Goal: Task Accomplishment & Management: Manage account settings

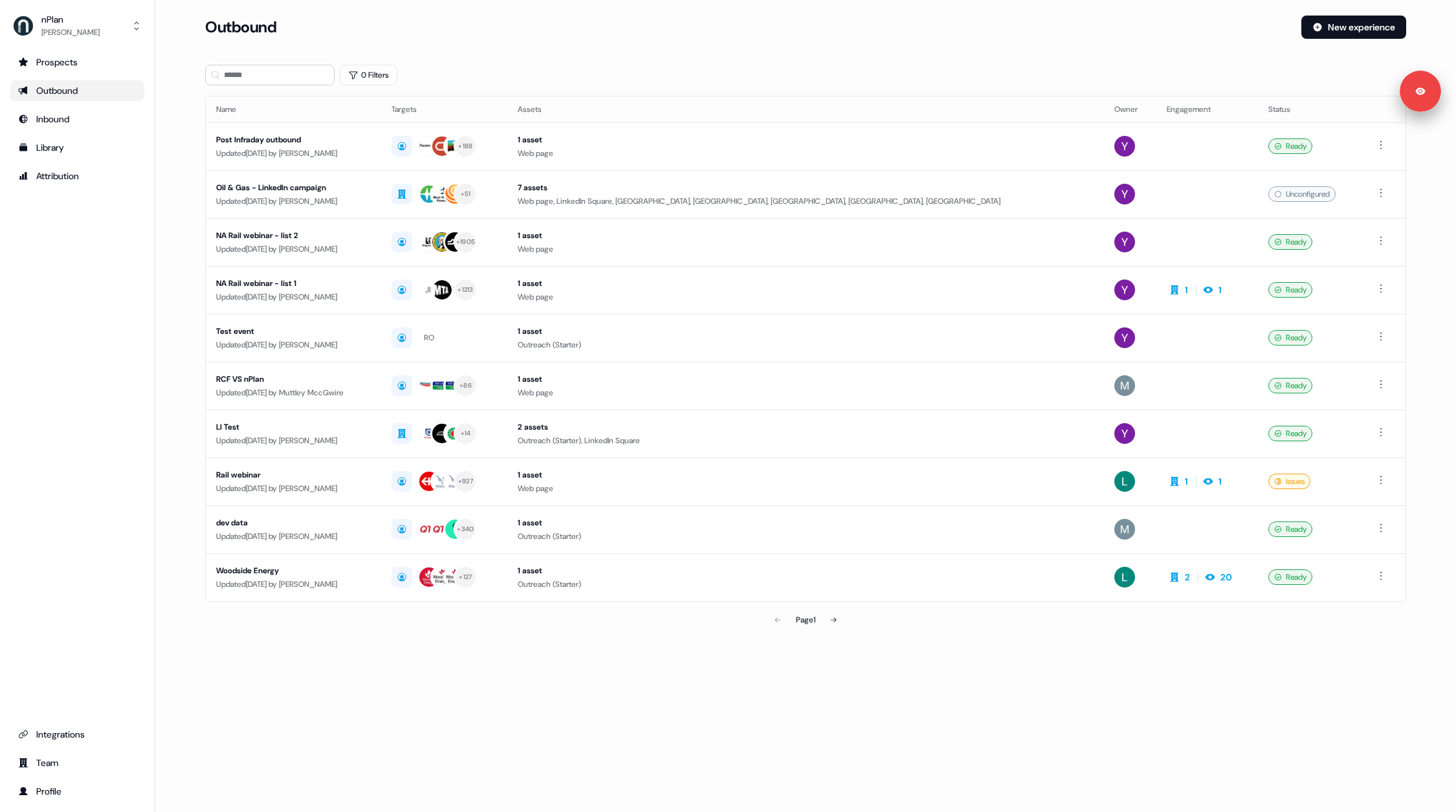
click at [517, 53] on div "Outbound New experience" at bounding box center [806, 35] width 1202 height 39
click at [122, 291] on div "Prospects Outbound Inbound Library Attribution Integrations Team Profile" at bounding box center [77, 426] width 134 height 750
click at [615, 688] on div "Loading... Outbound New experience 0 Filters Name Targets Assets Owner Engageme…" at bounding box center [805, 406] width 1301 height 812
click at [724, 659] on section "Loading... Outbound New experience 0 Filters Name Targets Assets Owner Engageme…" at bounding box center [805, 342] width 1243 height 653
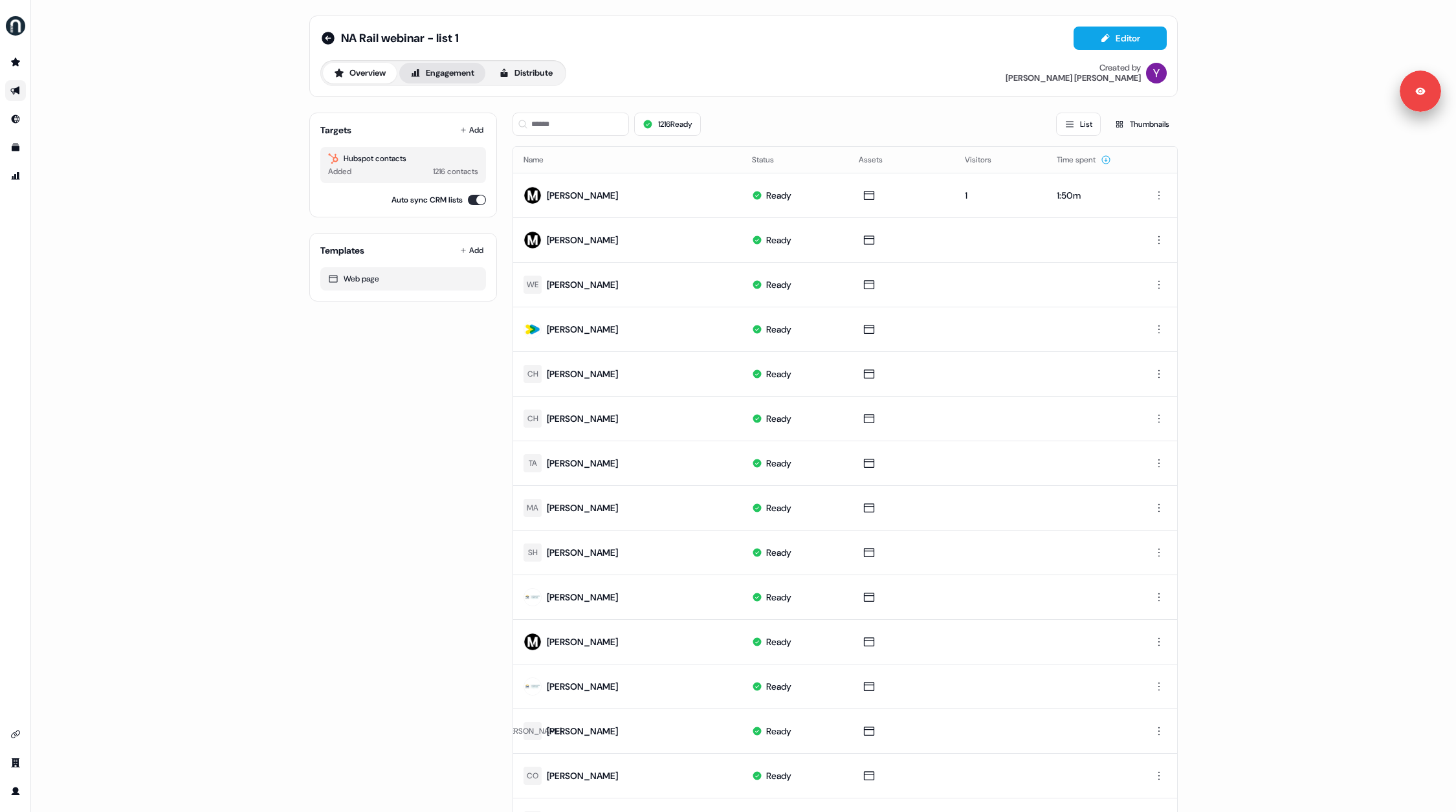
click at [446, 70] on button "Engagement" at bounding box center [442, 74] width 86 height 21
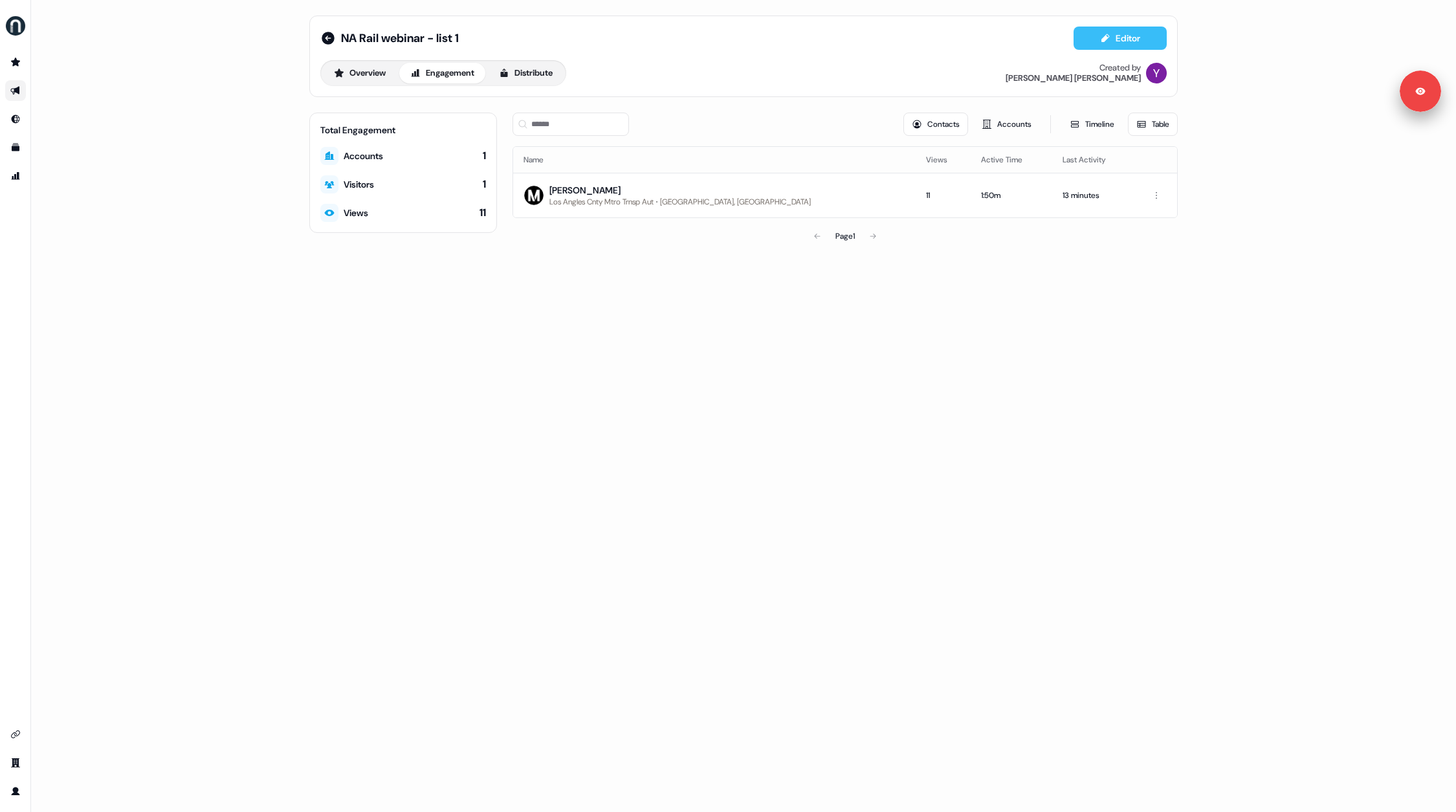
click at [1087, 40] on button "Editor" at bounding box center [1120, 38] width 93 height 24
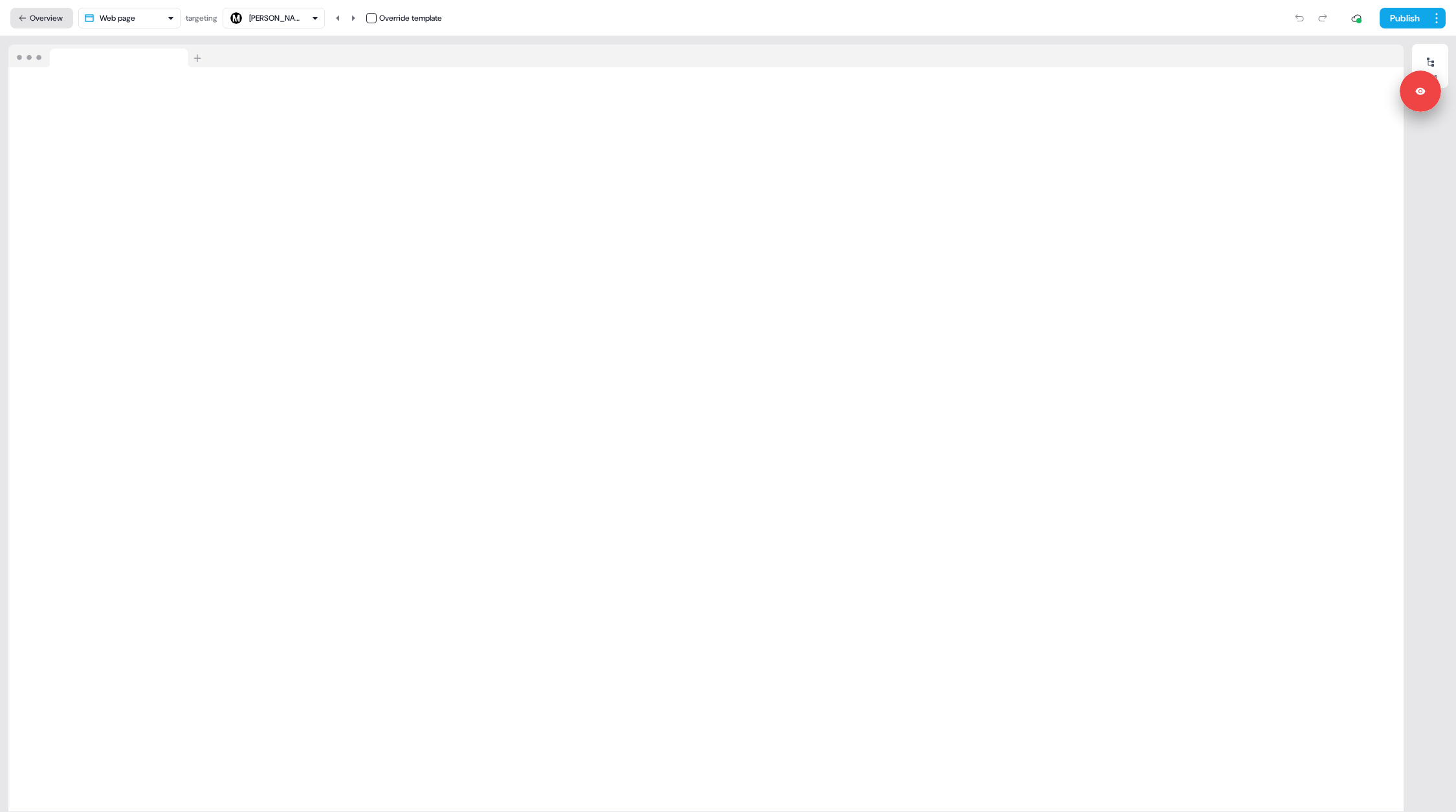
click at [48, 21] on button "Overview" at bounding box center [42, 18] width 63 height 21
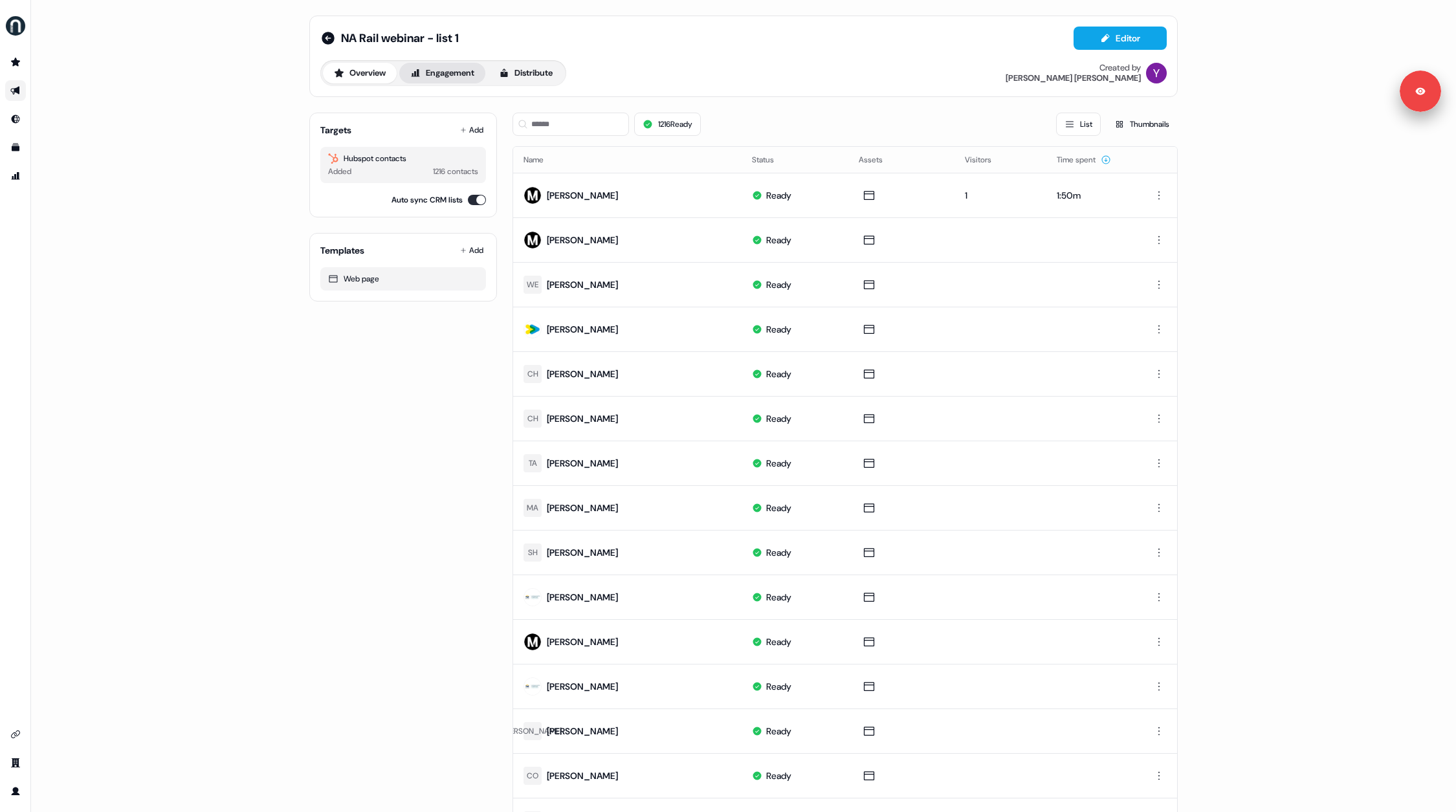
click at [467, 72] on button "Engagement" at bounding box center [442, 74] width 86 height 21
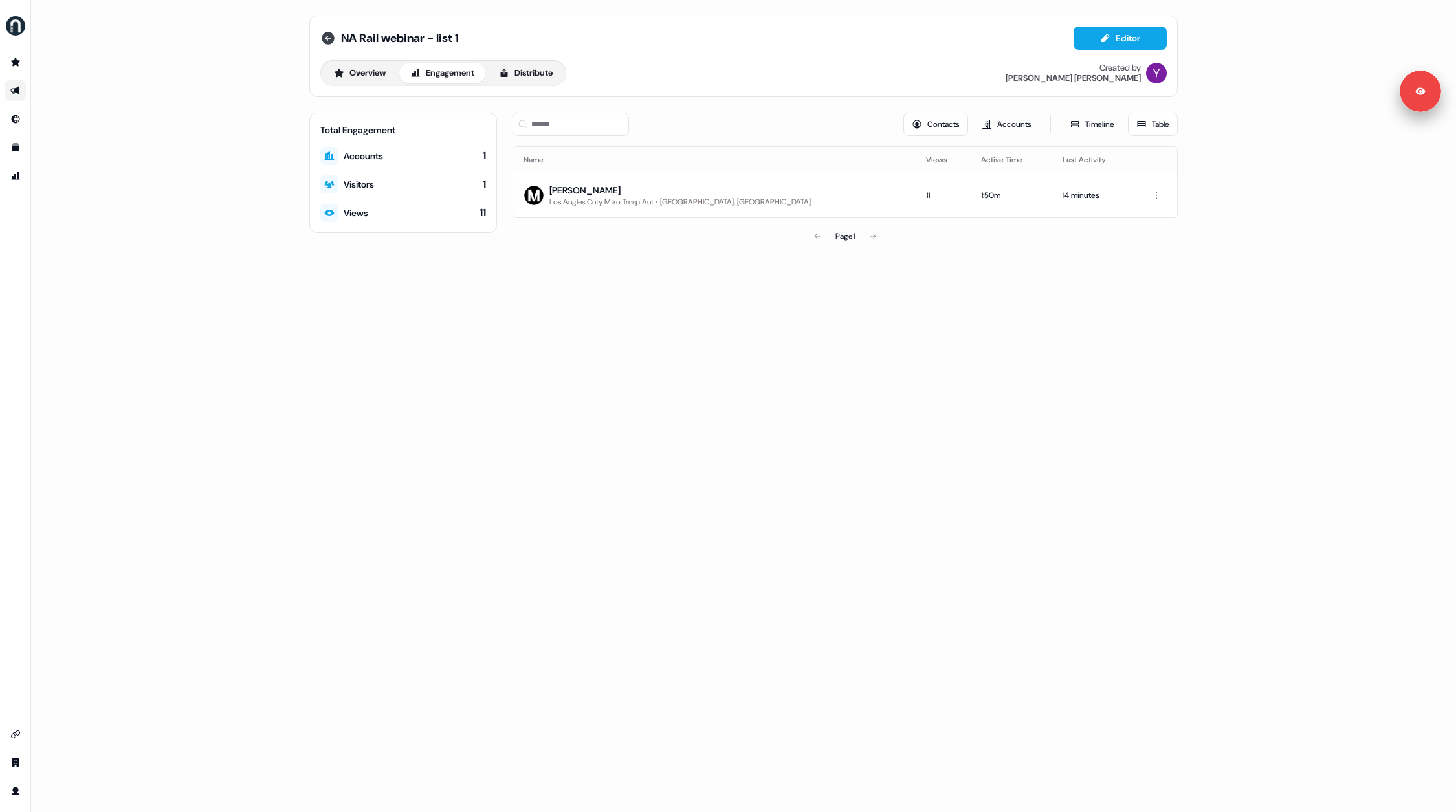
click at [332, 36] on icon at bounding box center [328, 38] width 13 height 13
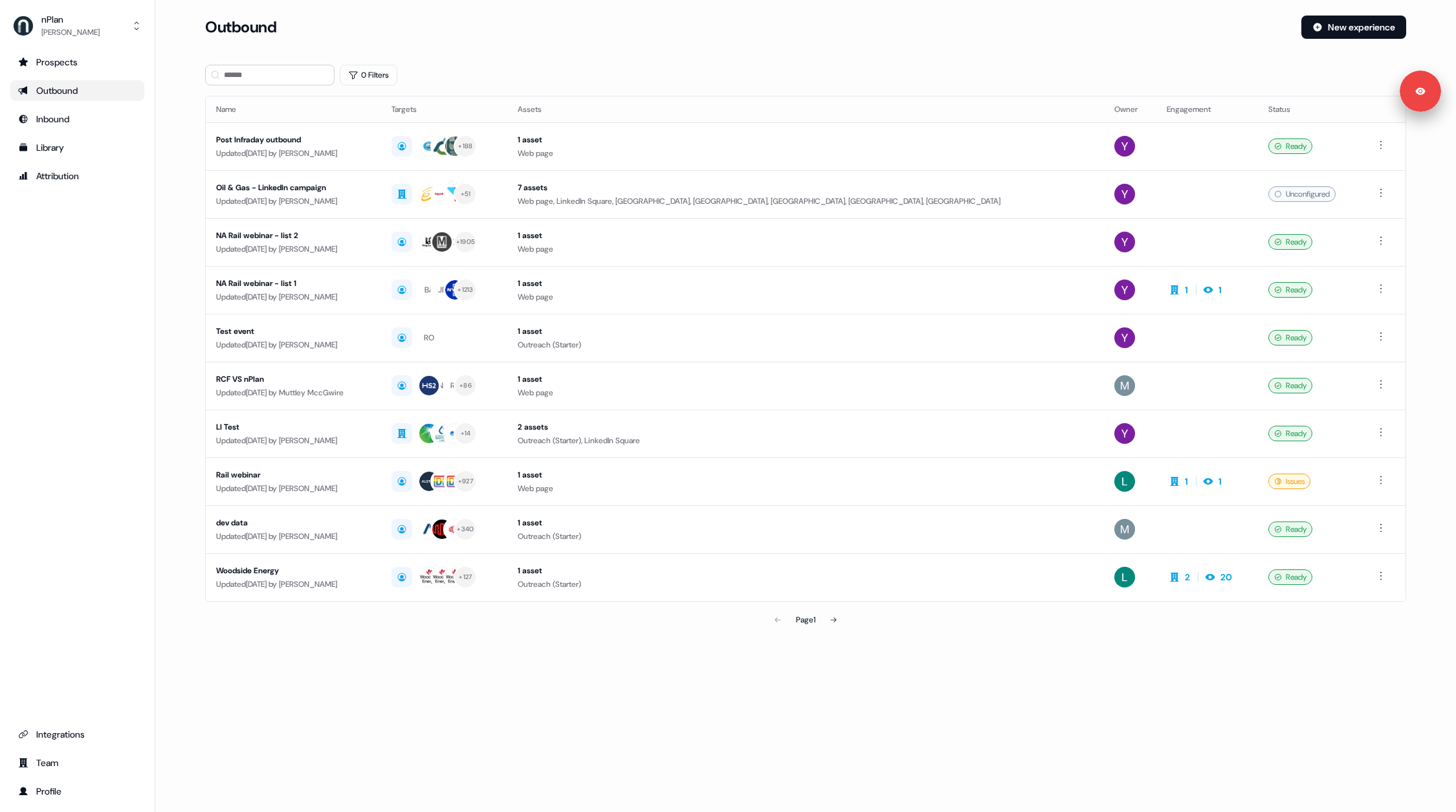
click at [75, 48] on div "nPlan [PERSON_NAME] Prospects Outbound Inbound Library Attribution Integrations…" at bounding box center [77, 406] width 155 height 812
click at [72, 39] on div "[PERSON_NAME]" at bounding box center [70, 32] width 58 height 13
click at [63, 109] on div "Logout" at bounding box center [77, 107] width 123 height 24
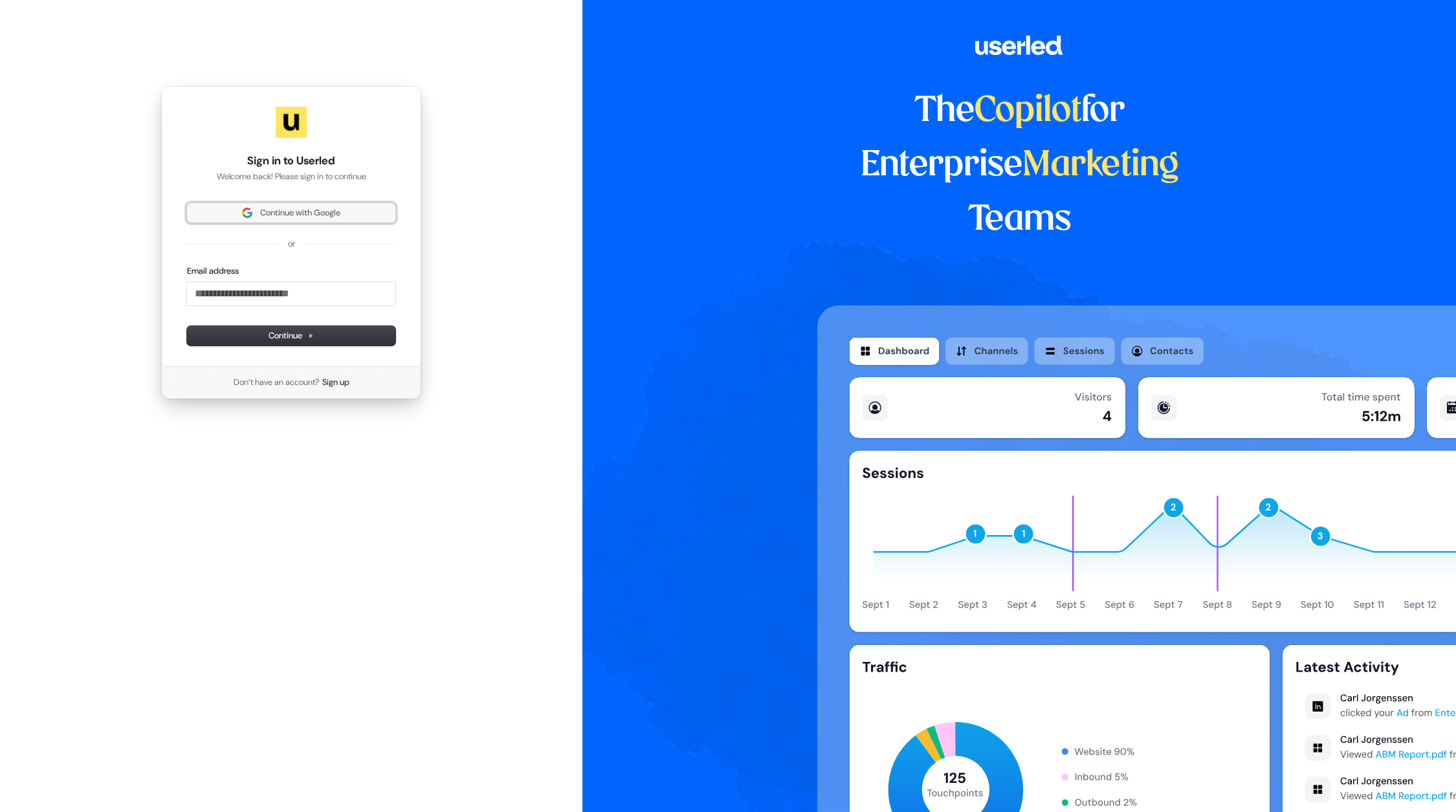
click at [274, 223] on button "Continue with Google" at bounding box center [291, 213] width 209 height 19
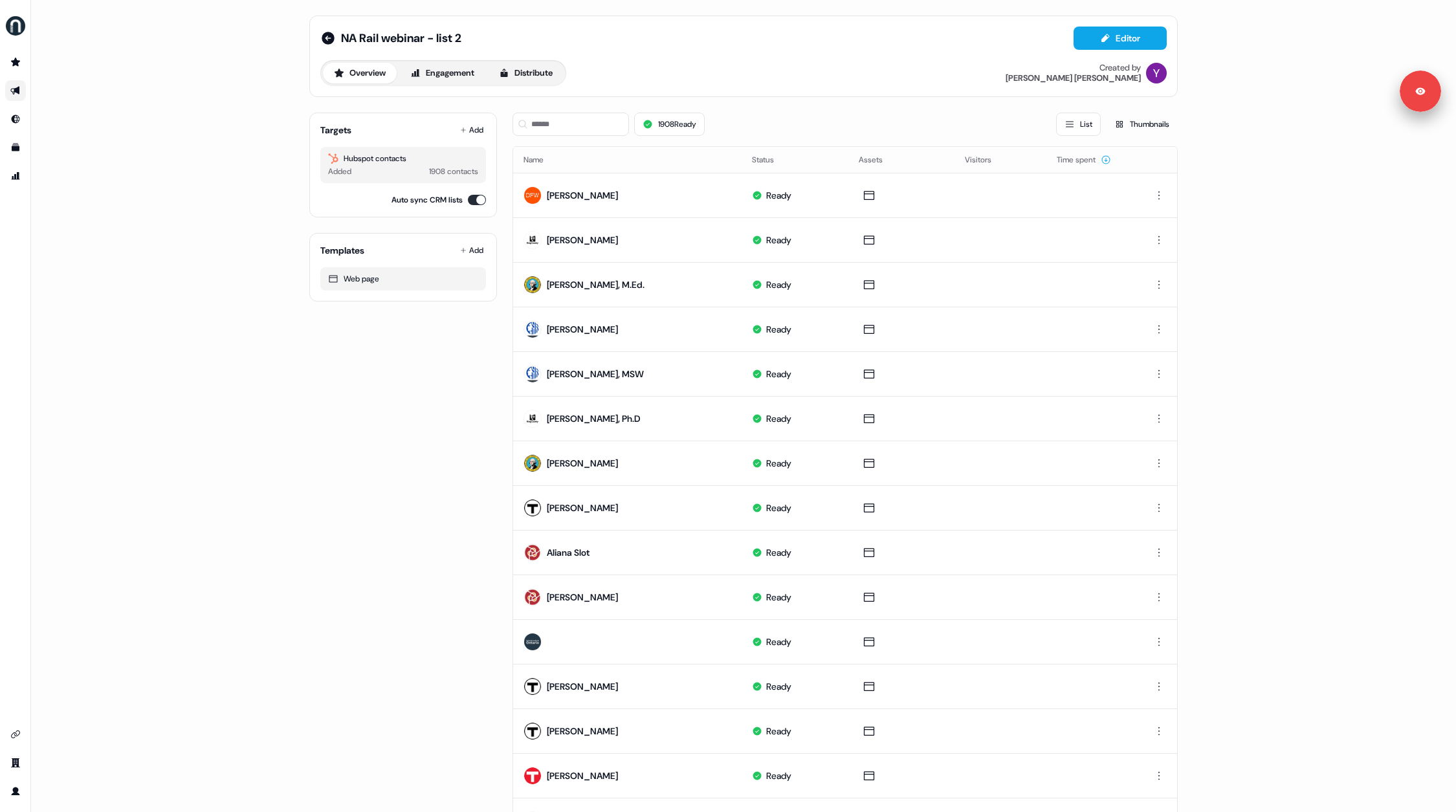
click at [446, 61] on div "Overview Engagement Distribute" at bounding box center [443, 74] width 246 height 26
click at [446, 68] on button "Engagement" at bounding box center [442, 74] width 86 height 21
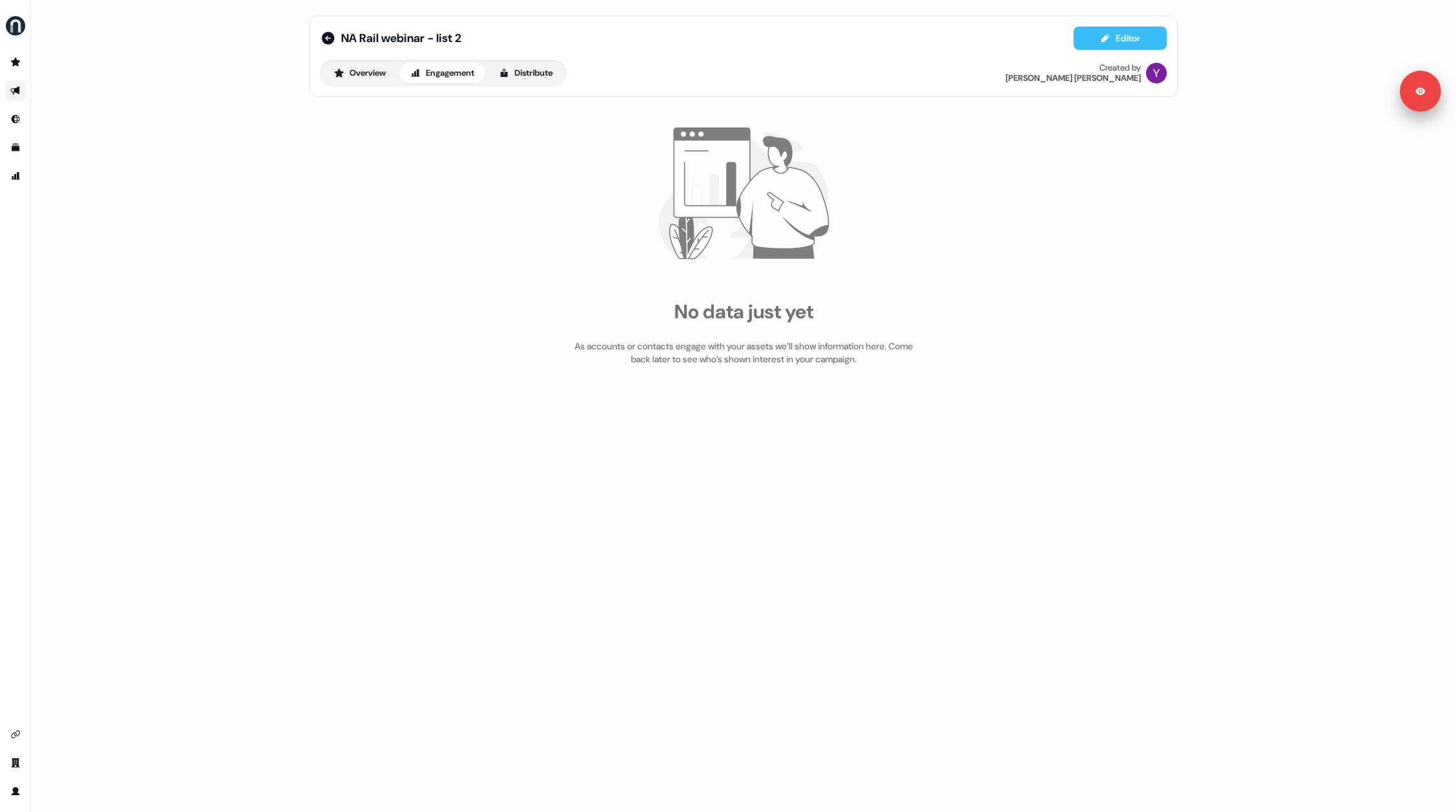
click at [1124, 36] on button "Editor" at bounding box center [1120, 38] width 93 height 24
